Goal: Entertainment & Leisure: Consume media (video, audio)

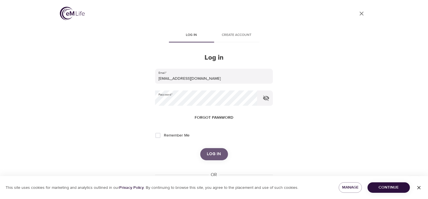
click at [209, 152] on span "Log in" at bounding box center [214, 153] width 14 height 7
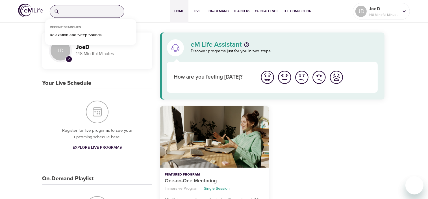
click at [81, 10] on input "search" at bounding box center [93, 11] width 62 height 12
click at [71, 34] on p "Relaxation and Sleep Sounds" at bounding box center [76, 36] width 52 height 8
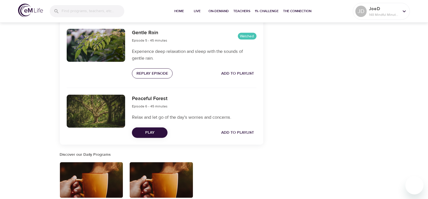
scroll to position [356, 0]
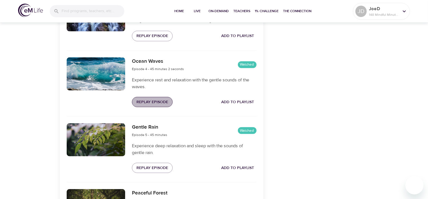
click at [149, 106] on span "Replay Episode" at bounding box center [152, 102] width 32 height 7
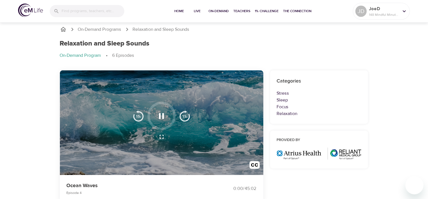
scroll to position [0, 0]
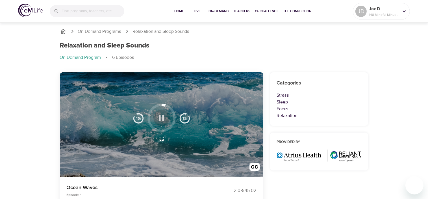
click at [160, 116] on icon "button" at bounding box center [161, 118] width 5 height 6
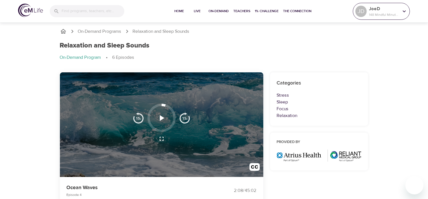
click at [404, 12] on icon at bounding box center [404, 11] width 6 height 6
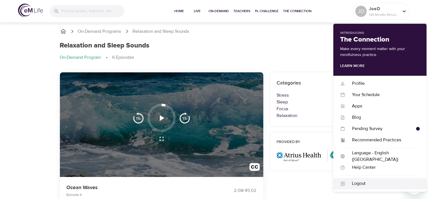
click at [356, 182] on div "Logout" at bounding box center [382, 183] width 75 height 6
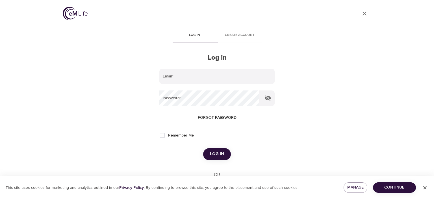
type input "jdamaris@intactinsurance.com"
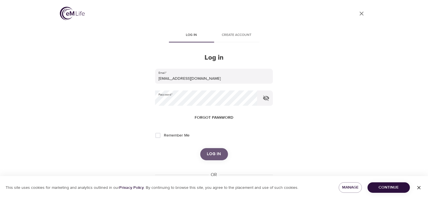
click at [212, 154] on span "Log in" at bounding box center [214, 153] width 14 height 7
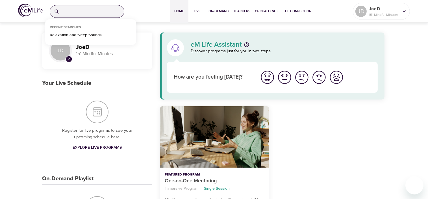
click at [78, 14] on input "search" at bounding box center [93, 11] width 62 height 12
click at [74, 34] on p "Relaxation and Sleep Sounds" at bounding box center [76, 36] width 52 height 8
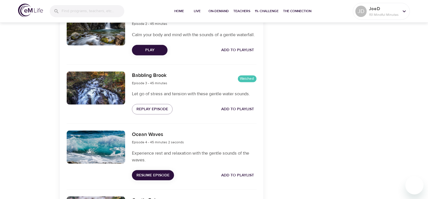
scroll to position [283, 0]
click at [145, 179] on span "Resume Episode" at bounding box center [152, 175] width 33 height 7
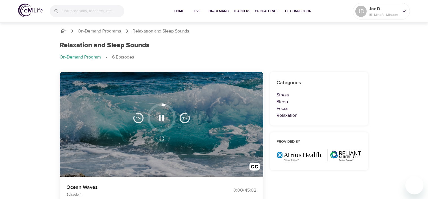
scroll to position [0, 0]
click at [159, 117] on icon "button" at bounding box center [161, 118] width 5 height 6
